Goal: Check status: Check status

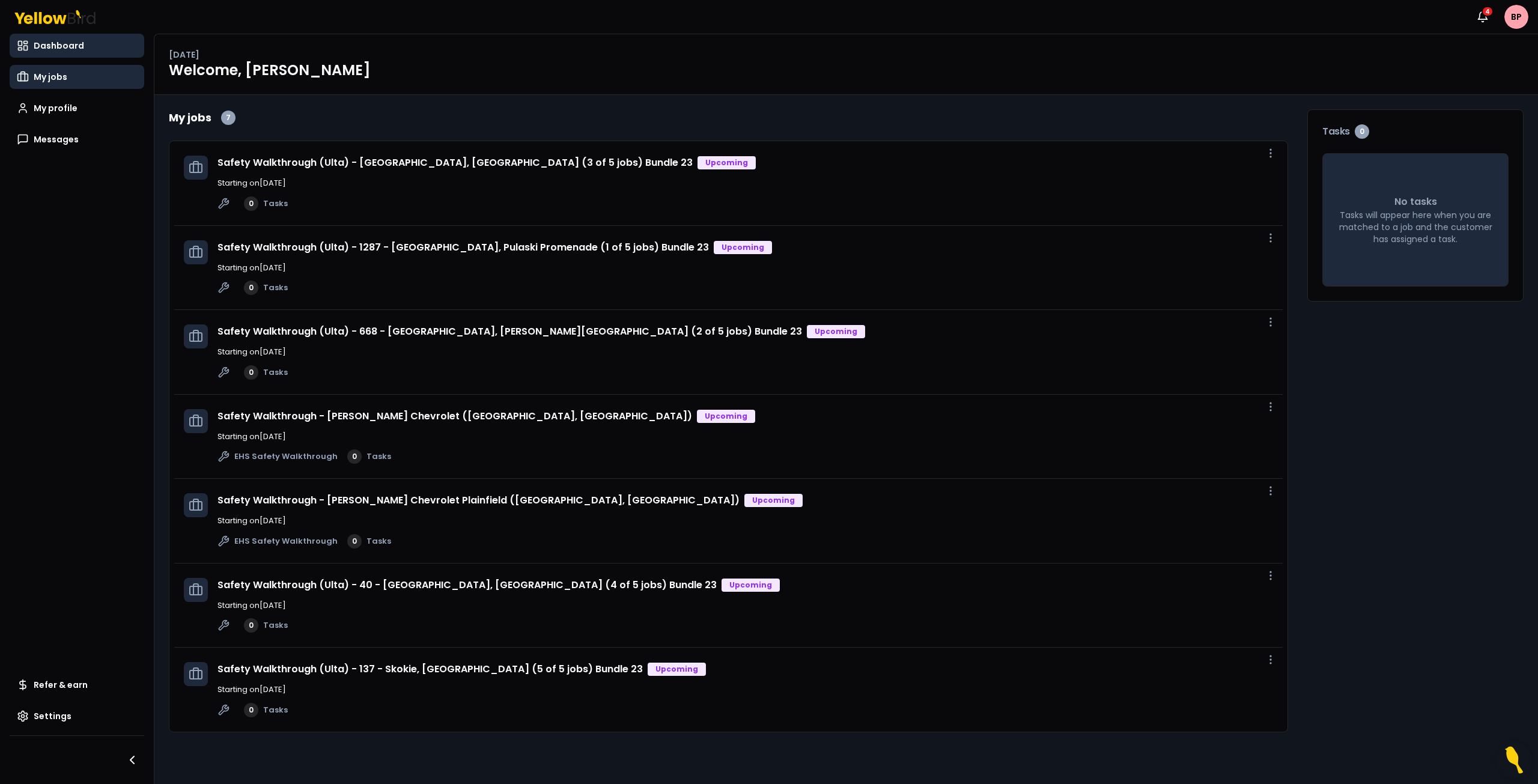
click at [55, 84] on link "My jobs" at bounding box center [77, 76] width 135 height 24
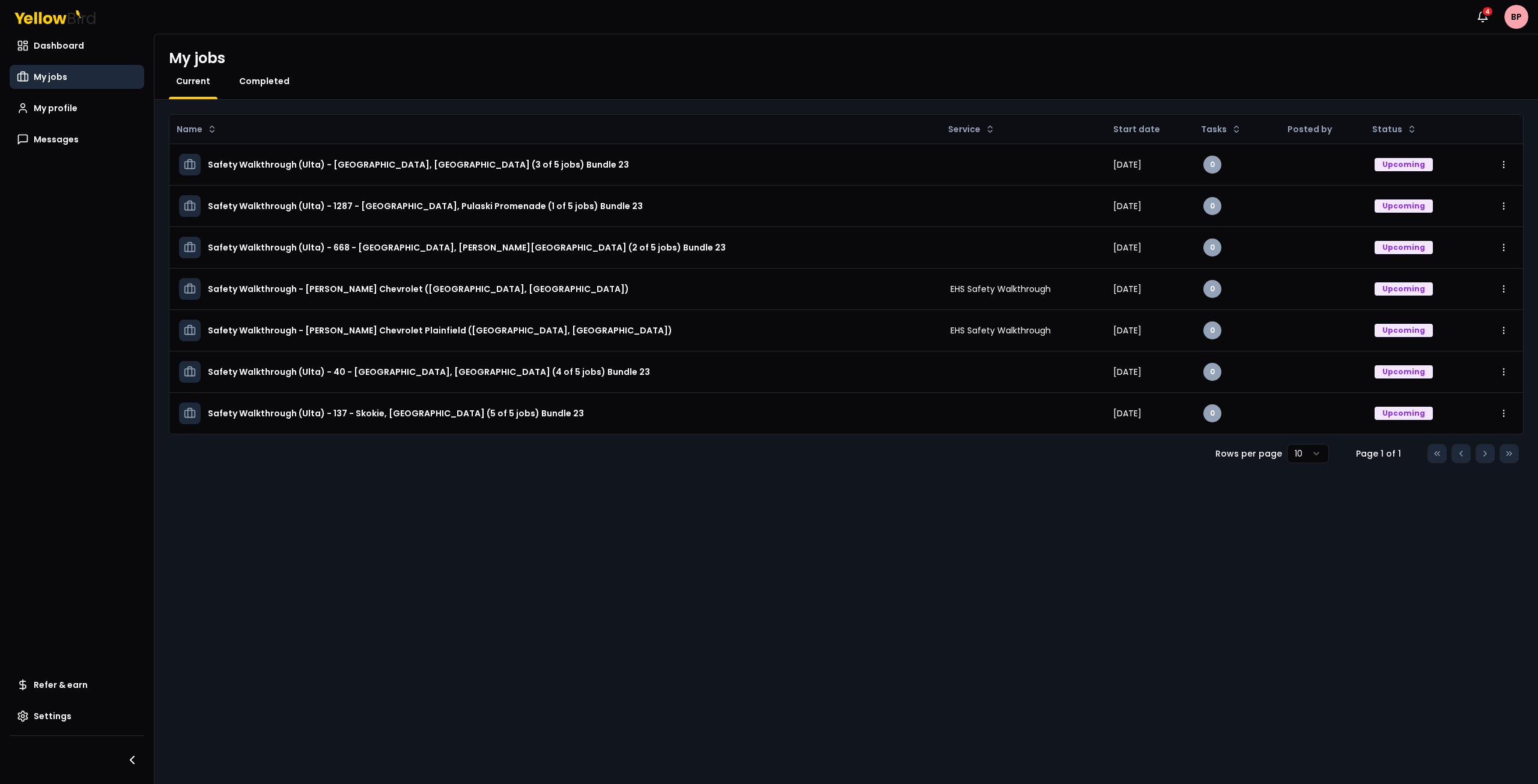
click at [267, 82] on span "Completed" at bounding box center [264, 82] width 50 height 12
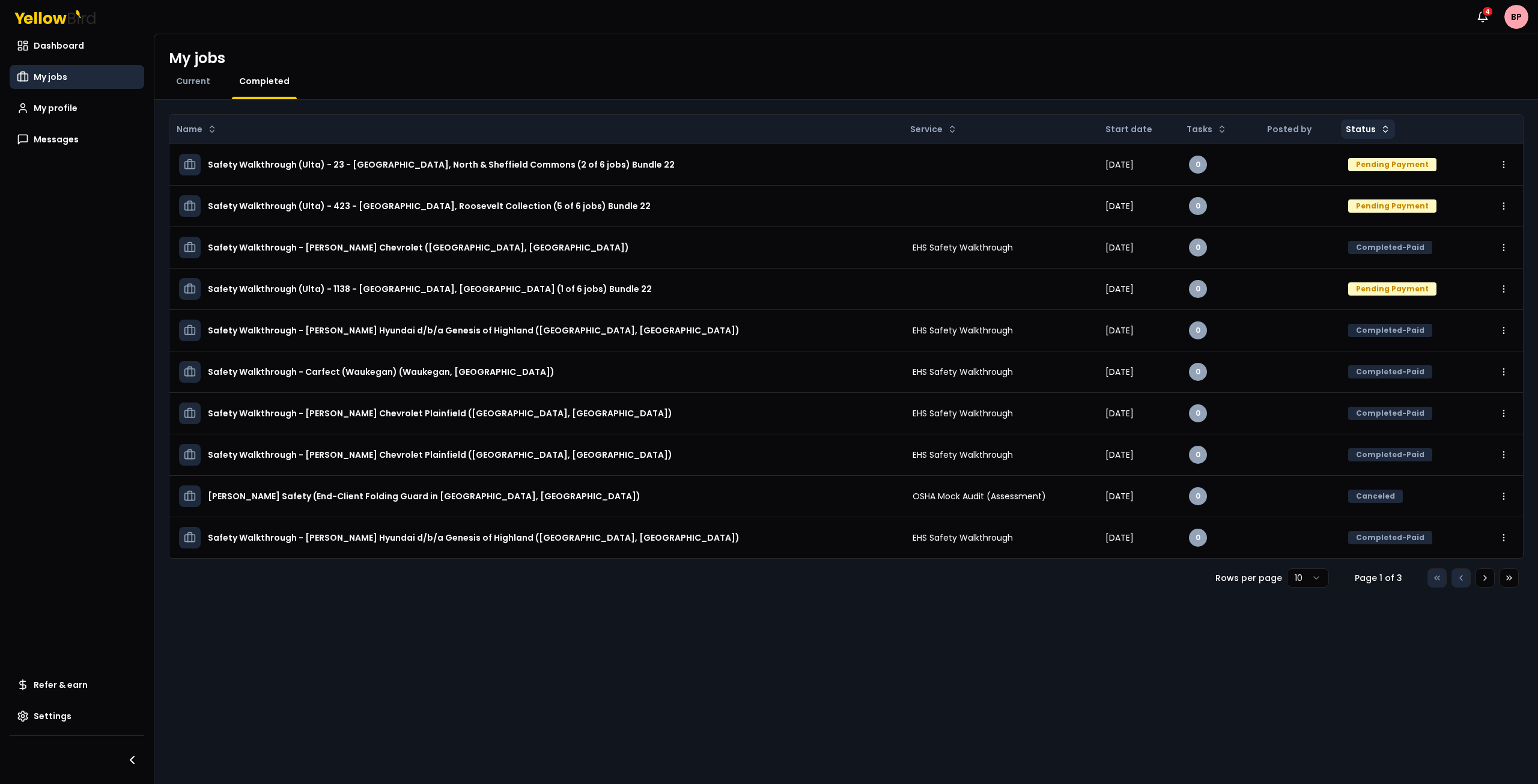
click at [1370, 136] on html "Notifications 4 BP Dashboard My jobs My profile Messages Refer & earn Settings …" at bounding box center [769, 392] width 1538 height 784
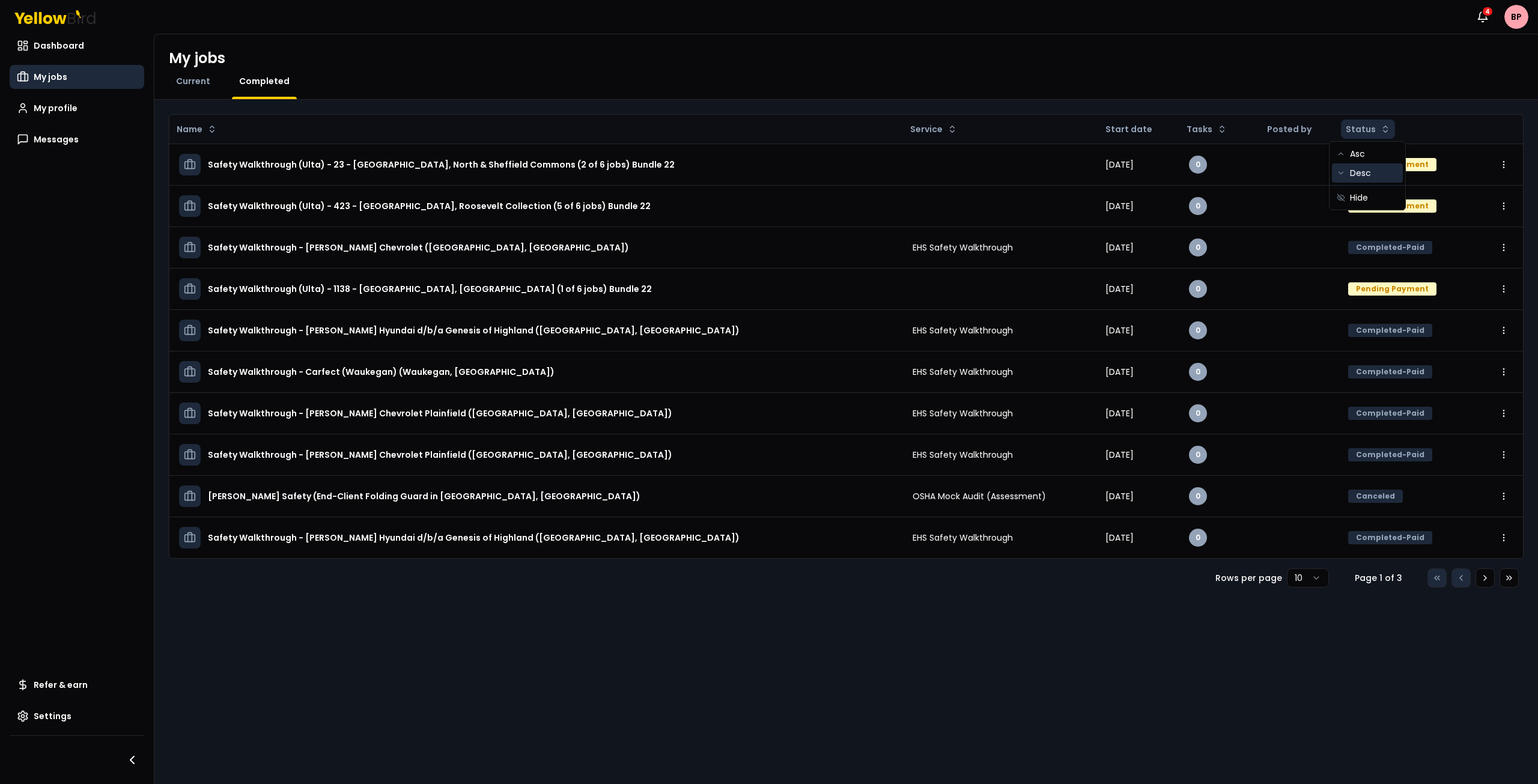
click at [1364, 173] on div "Desc" at bounding box center [1368, 173] width 71 height 19
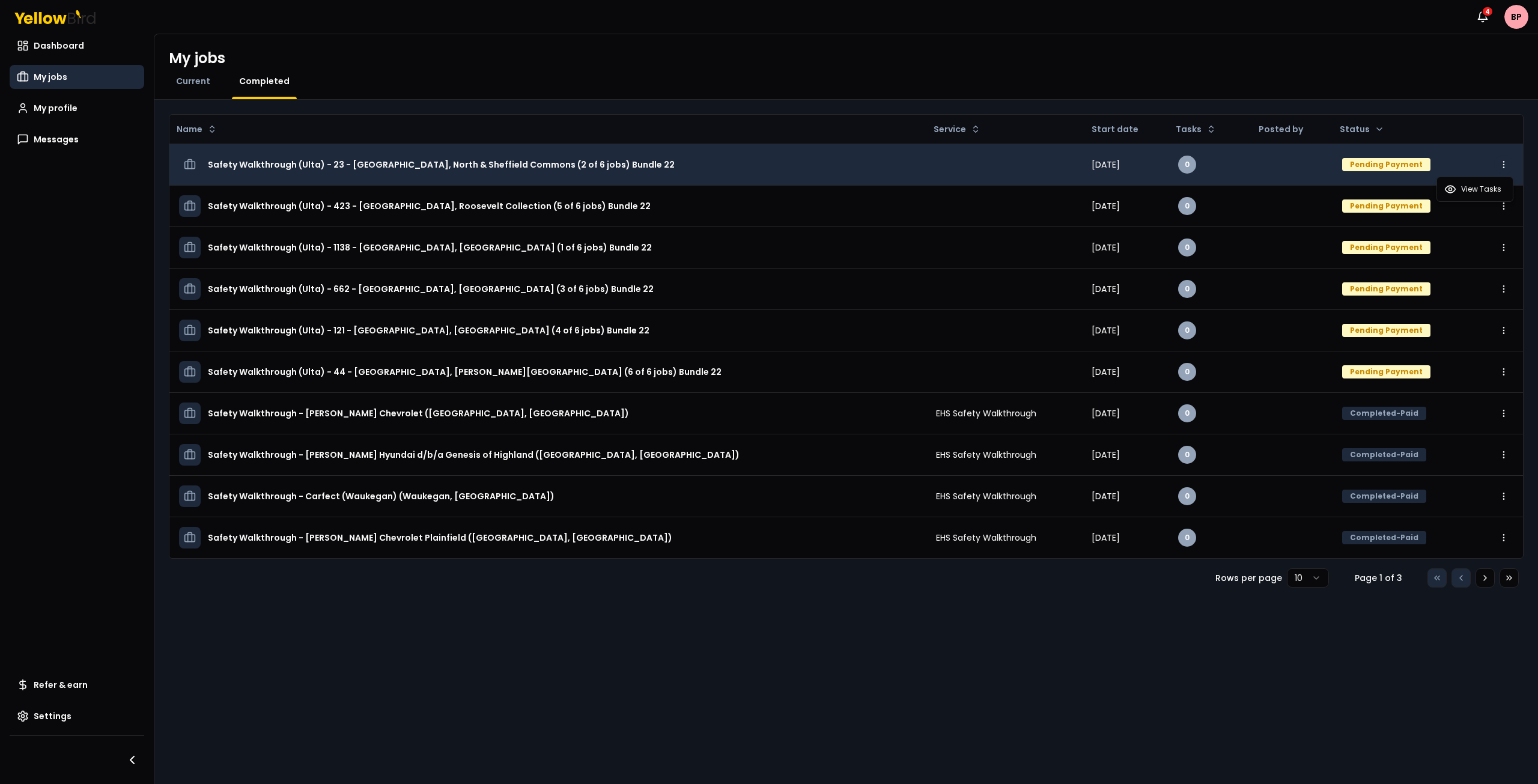
click at [1504, 167] on html "Notifications 4 BP Dashboard My jobs My profile Messages Refer & earn Settings …" at bounding box center [769, 392] width 1538 height 784
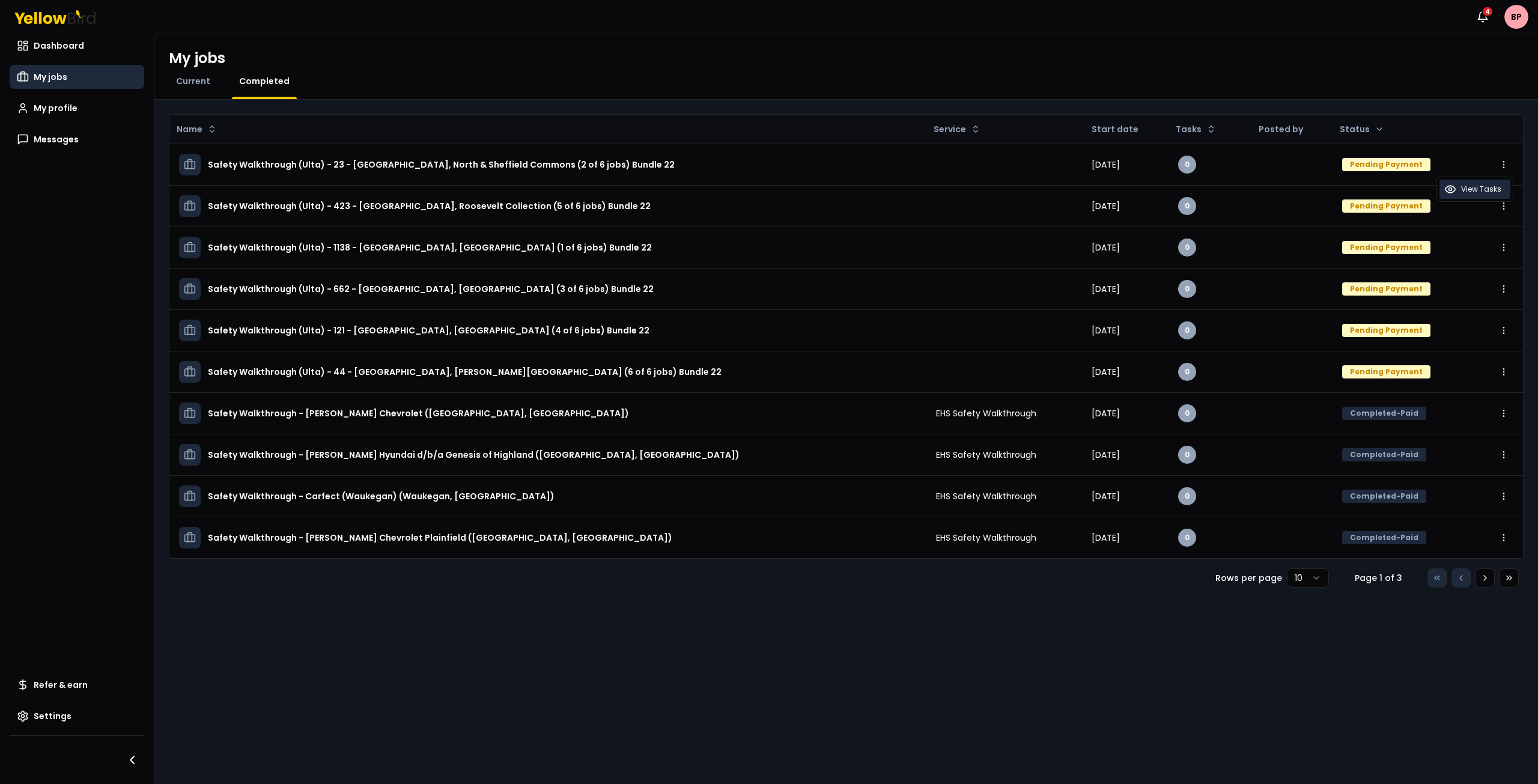
click at [1483, 193] on span "View Tasks" at bounding box center [1481, 189] width 40 height 10
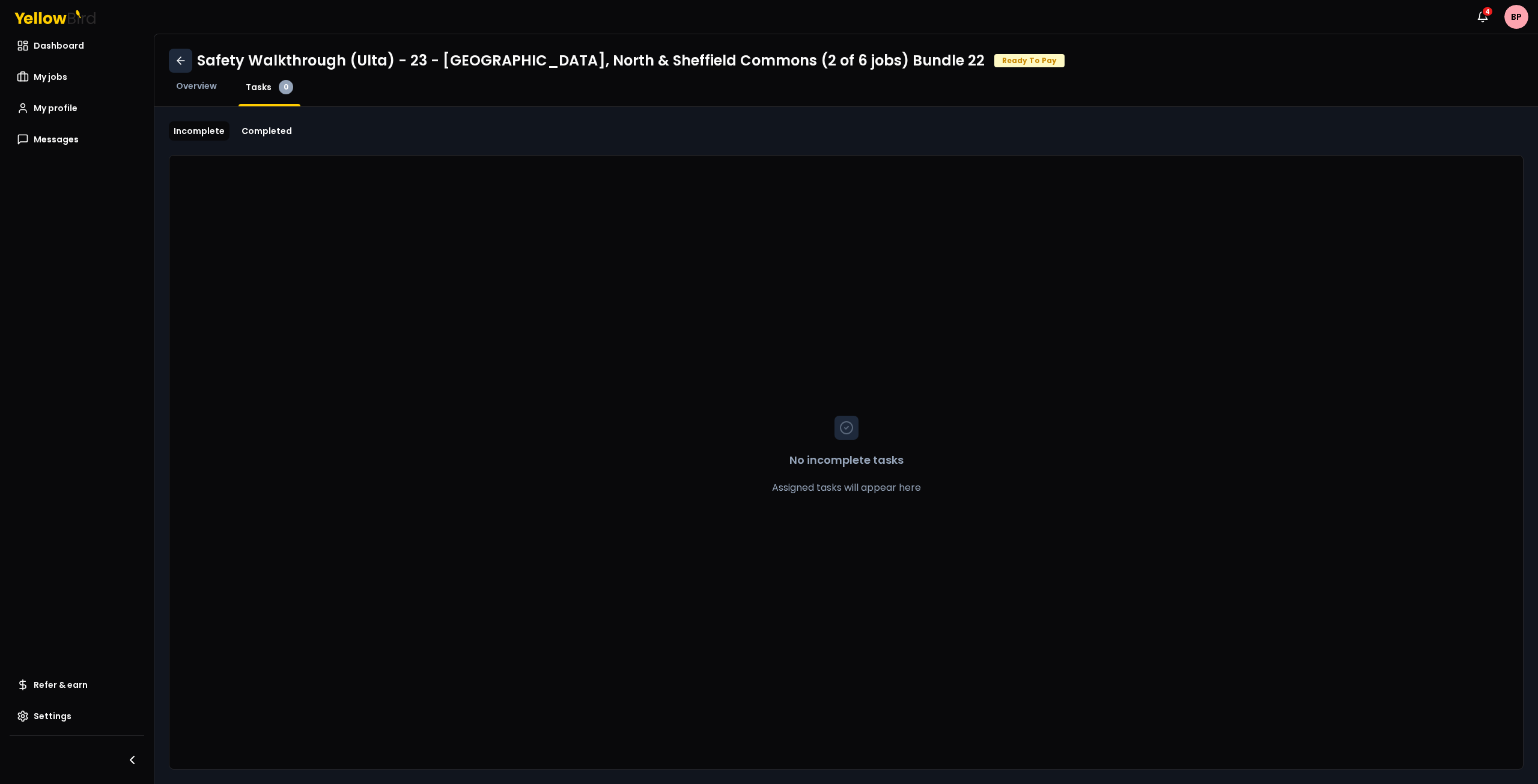
click at [186, 55] on icon at bounding box center [181, 61] width 12 height 12
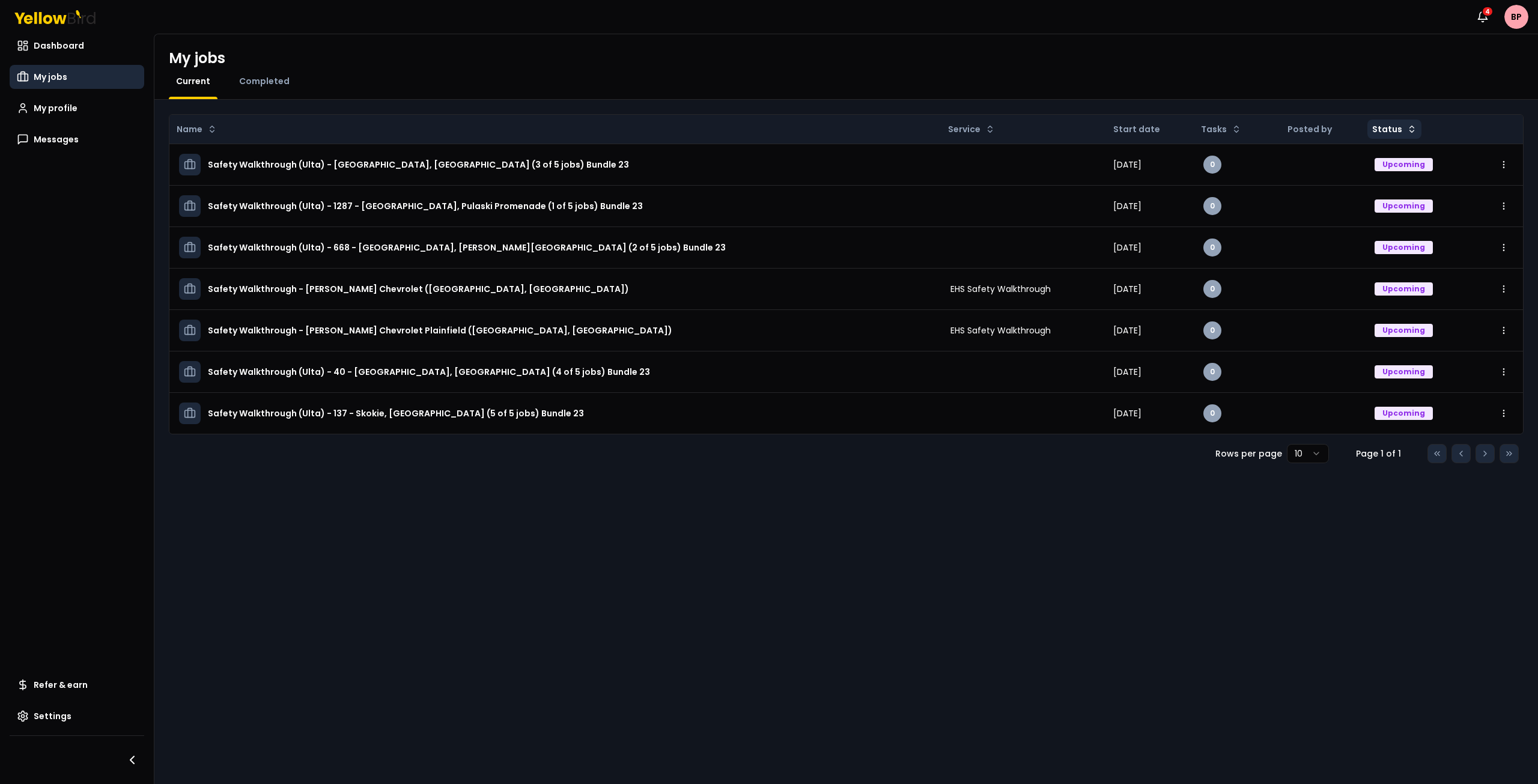
click at [1402, 126] on html "Notifications 4 BP Dashboard My jobs My profile Messages Refer & earn Settings …" at bounding box center [769, 392] width 1538 height 784
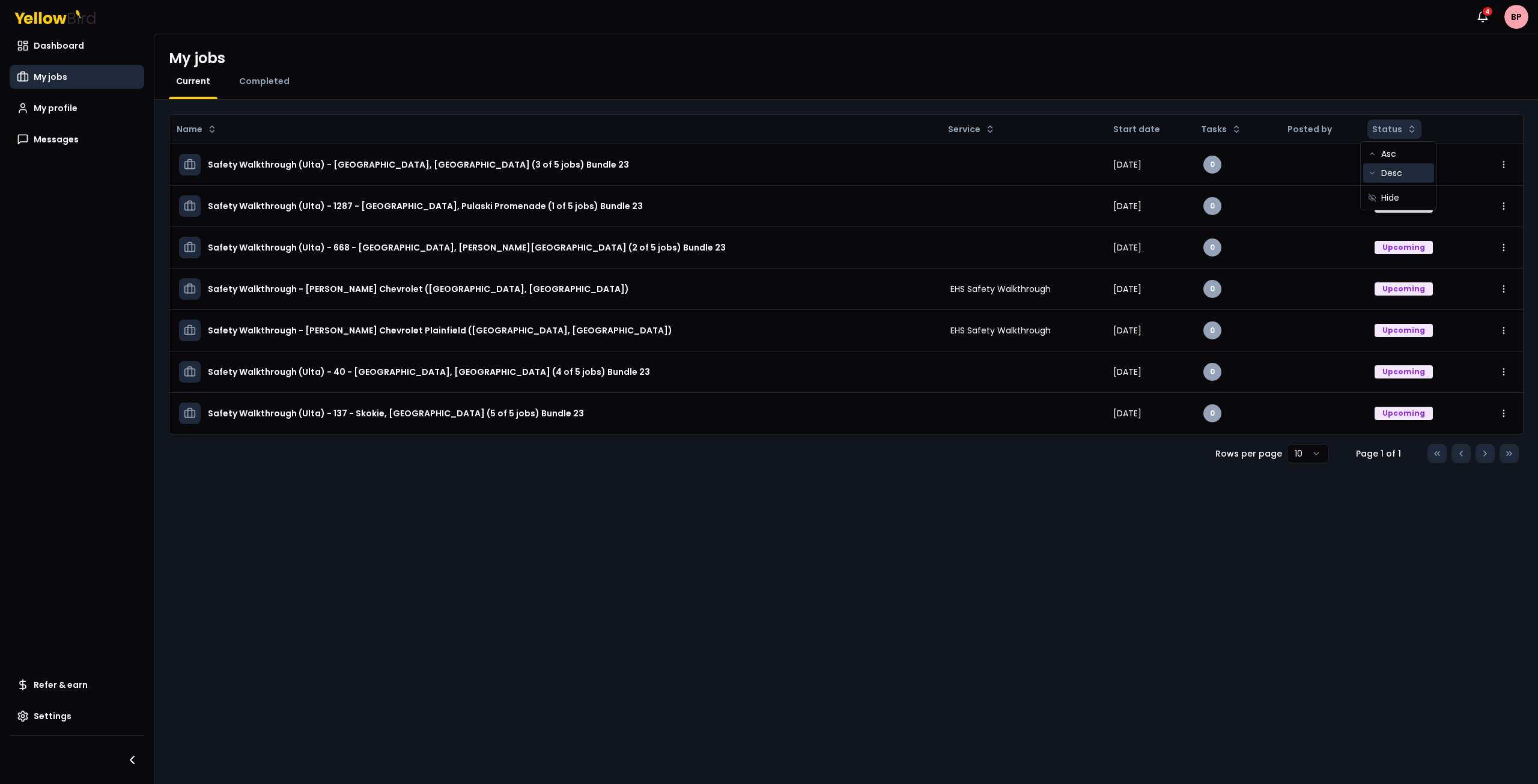
click at [1396, 175] on div "Desc" at bounding box center [1399, 173] width 71 height 19
click at [263, 88] on div "Completed" at bounding box center [264, 87] width 65 height 24
click at [260, 83] on span "Completed" at bounding box center [264, 82] width 50 height 12
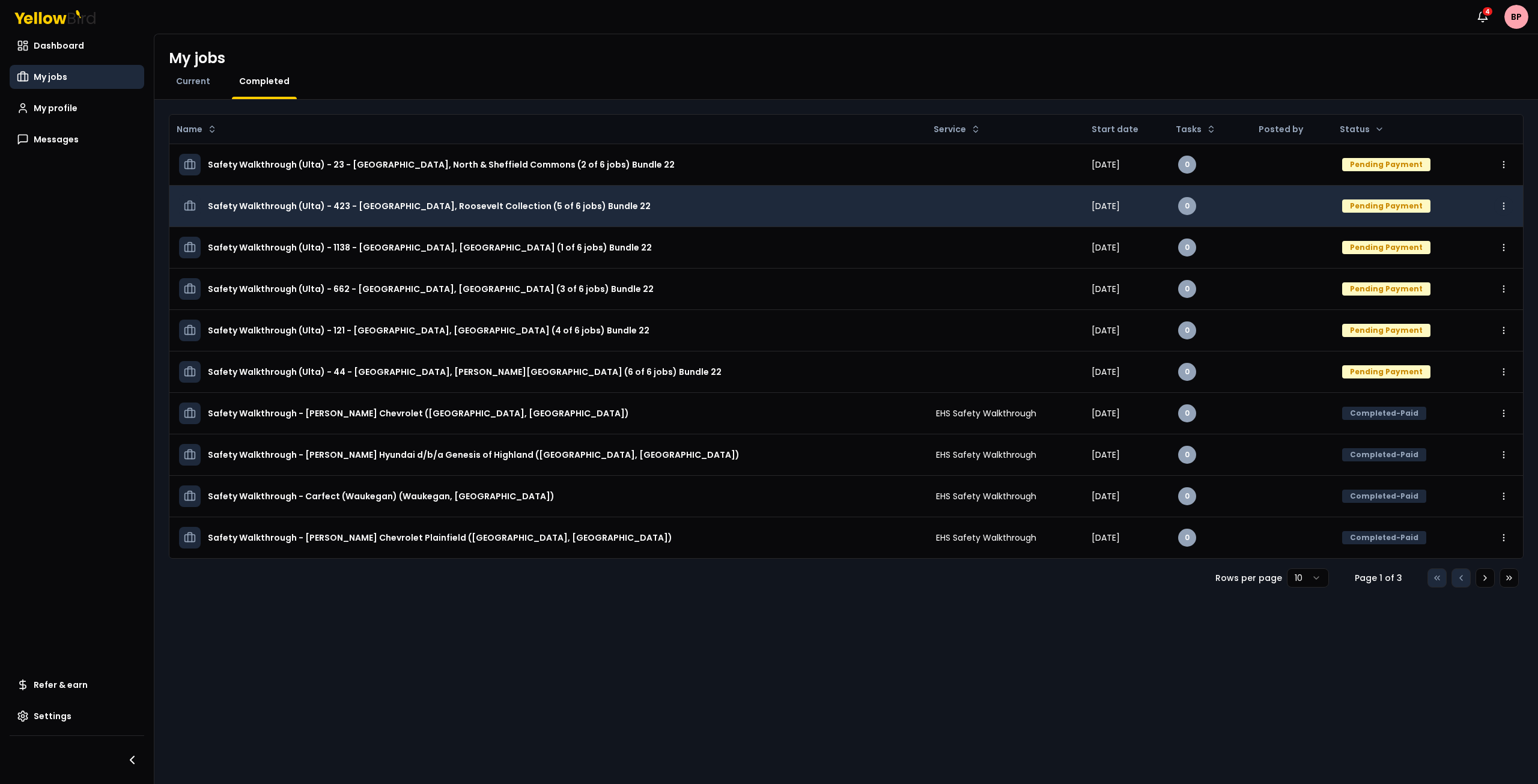
click at [1512, 210] on html "Notifications 4 BP Dashboard My jobs My profile Messages Refer & earn Settings …" at bounding box center [769, 392] width 1538 height 784
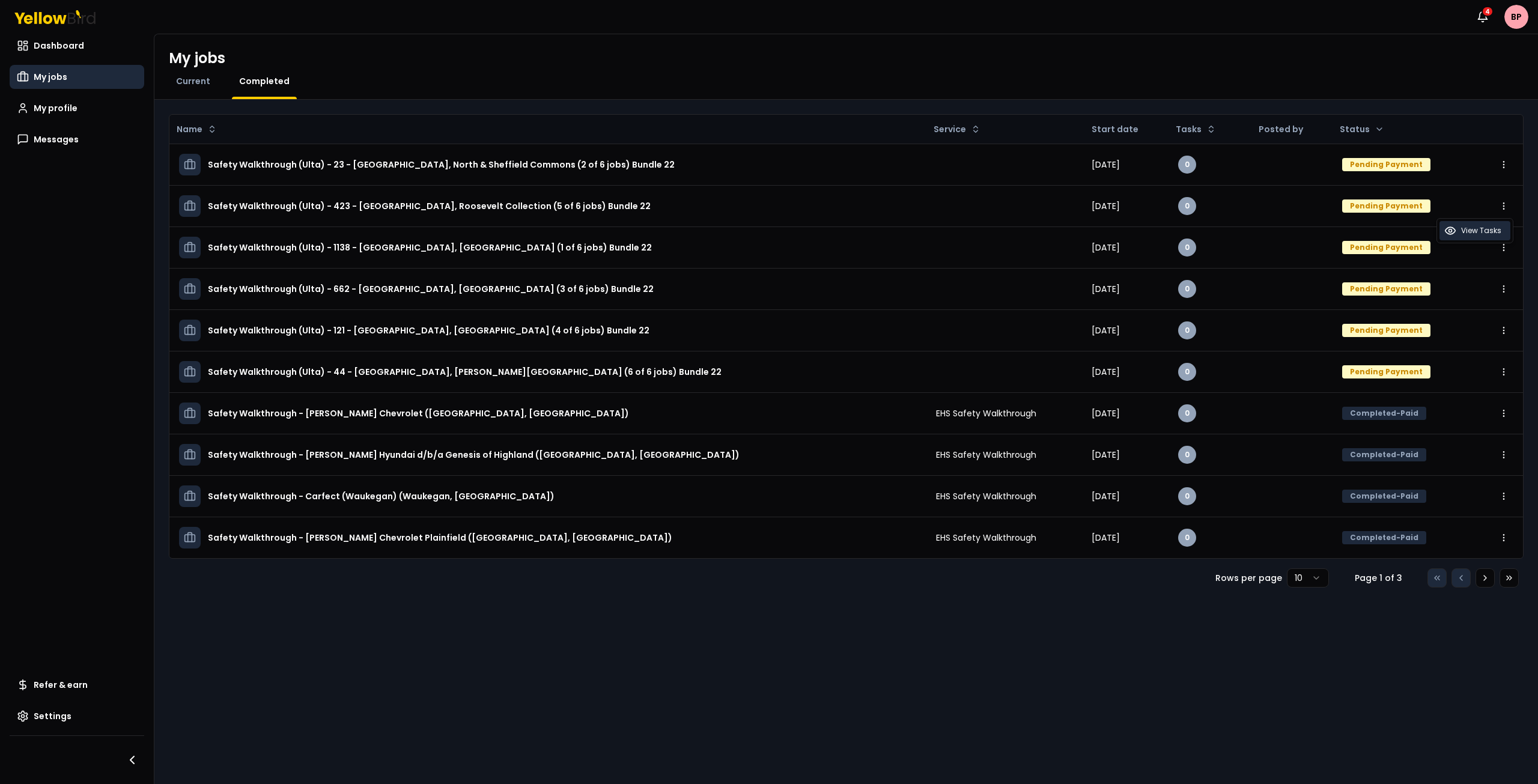
click at [1495, 229] on span "View Tasks" at bounding box center [1481, 230] width 40 height 10
